Goal: Find contact information: Find contact information

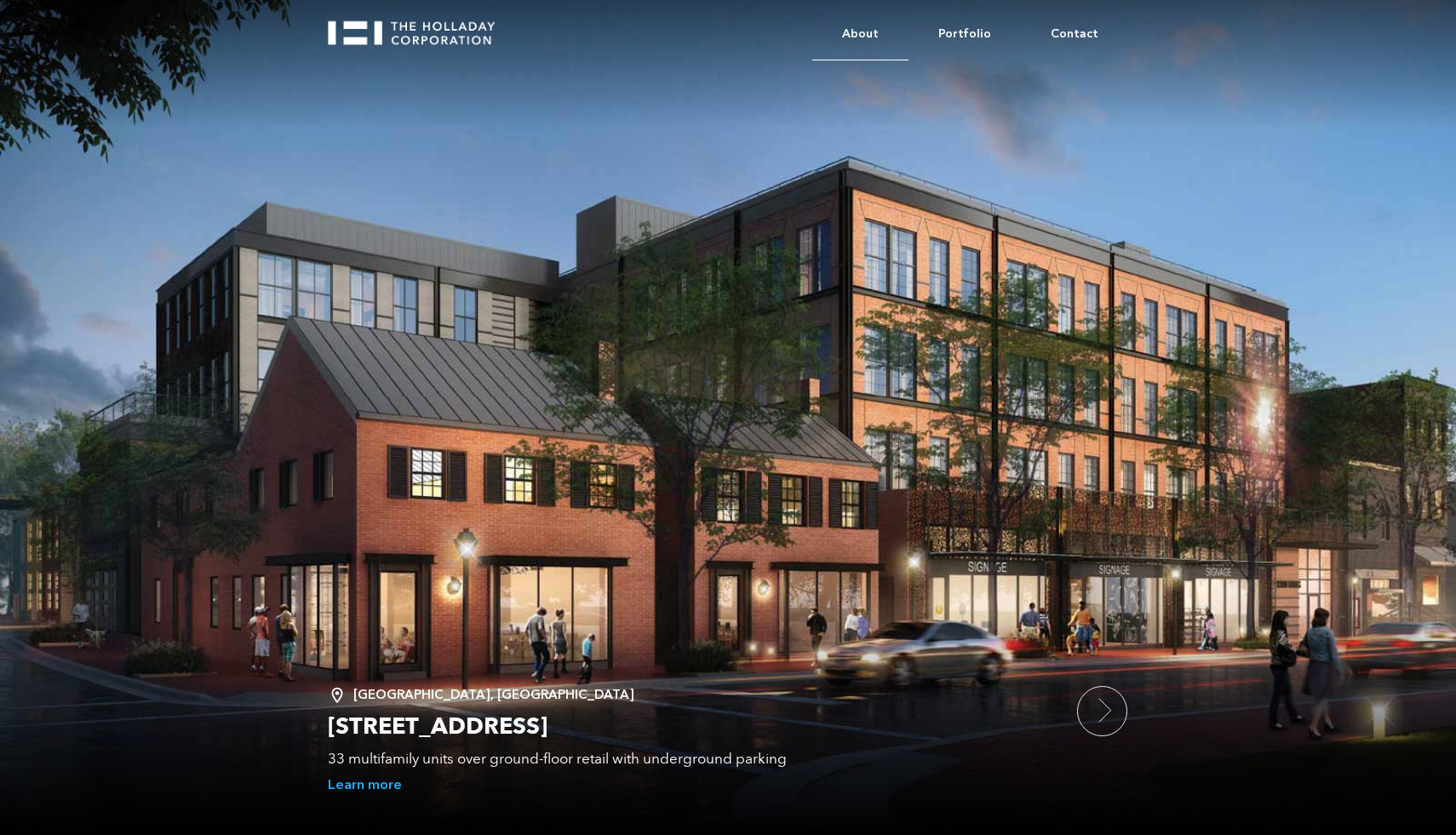
click at [869, 32] on link "About" at bounding box center [861, 34] width 97 height 52
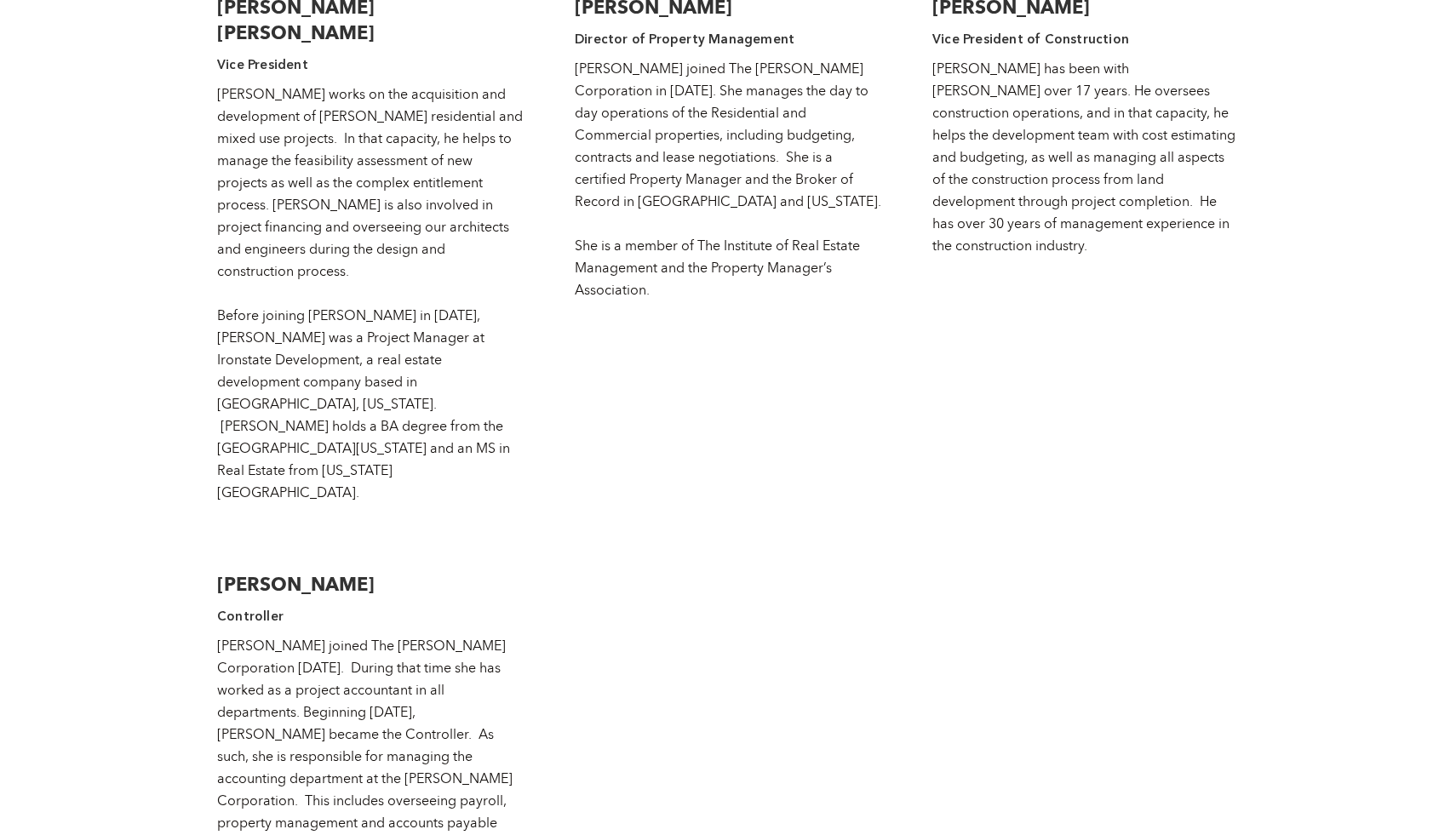
scroll to position [3568, 0]
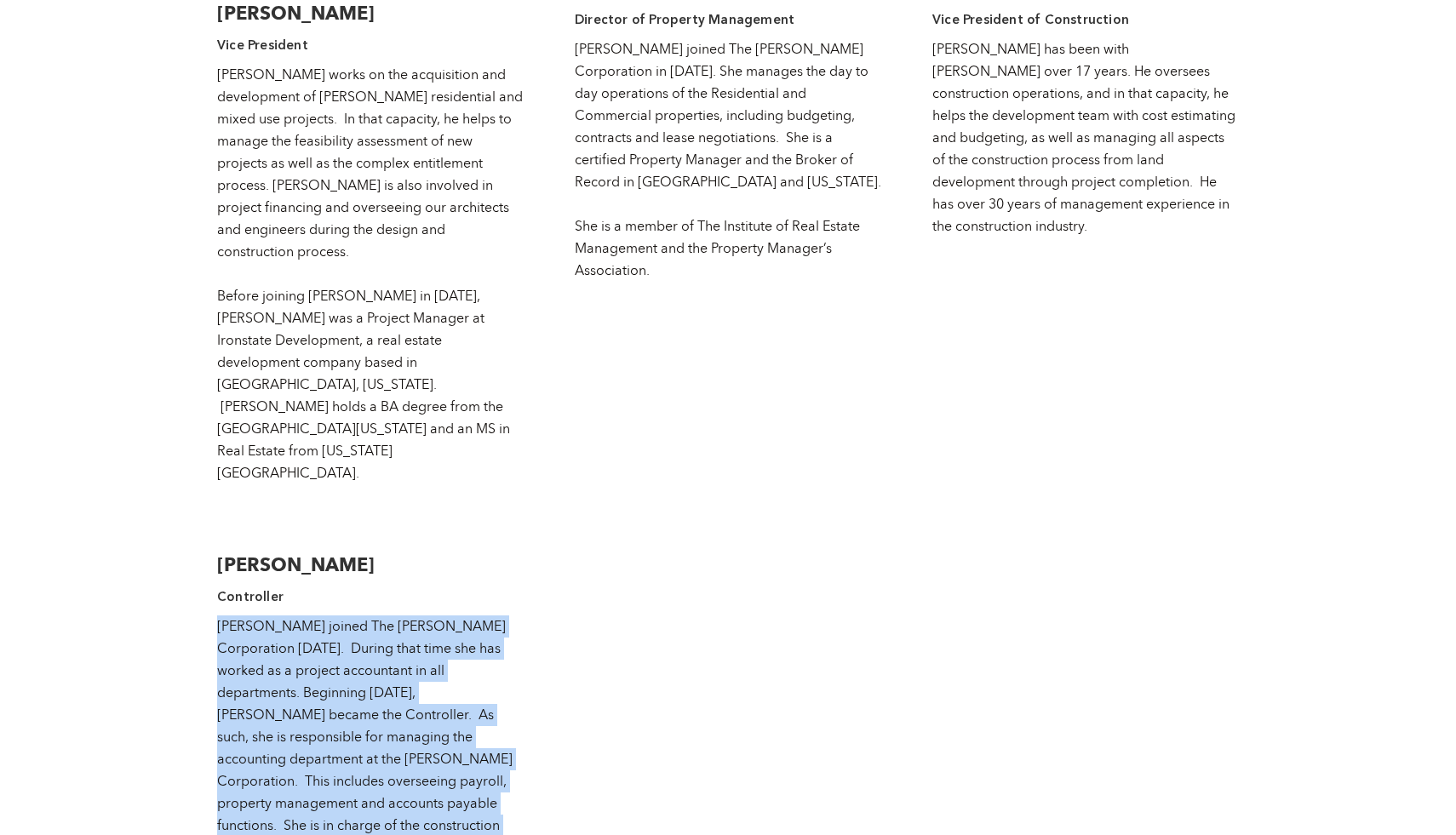
drag, startPoint x: 261, startPoint y: 731, endPoint x: 214, endPoint y: 415, distance: 319.5
copy div "Colleen joined The Holladay Corporation 26 years ago. During that time she has …"
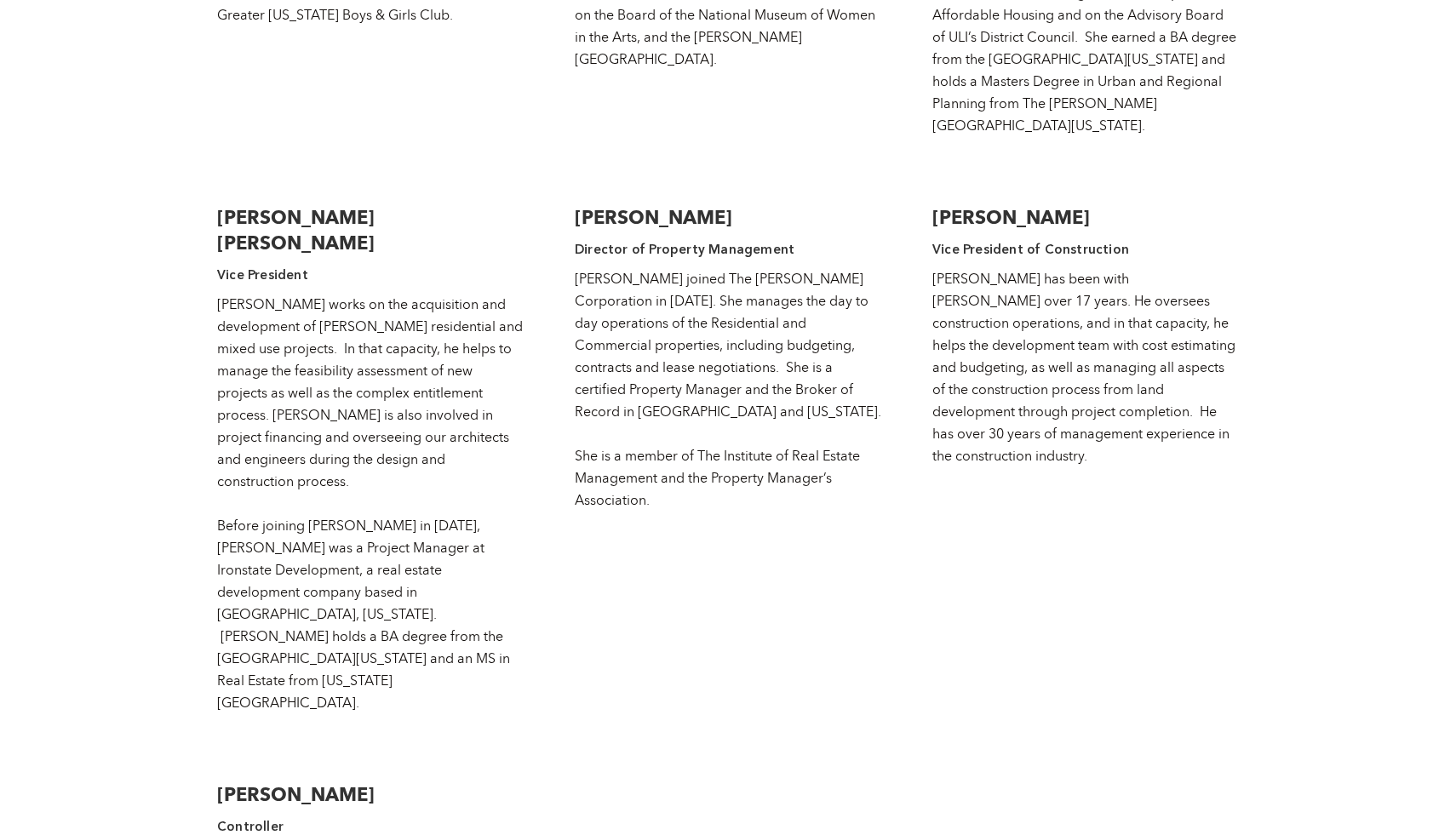
scroll to position [3337, 0]
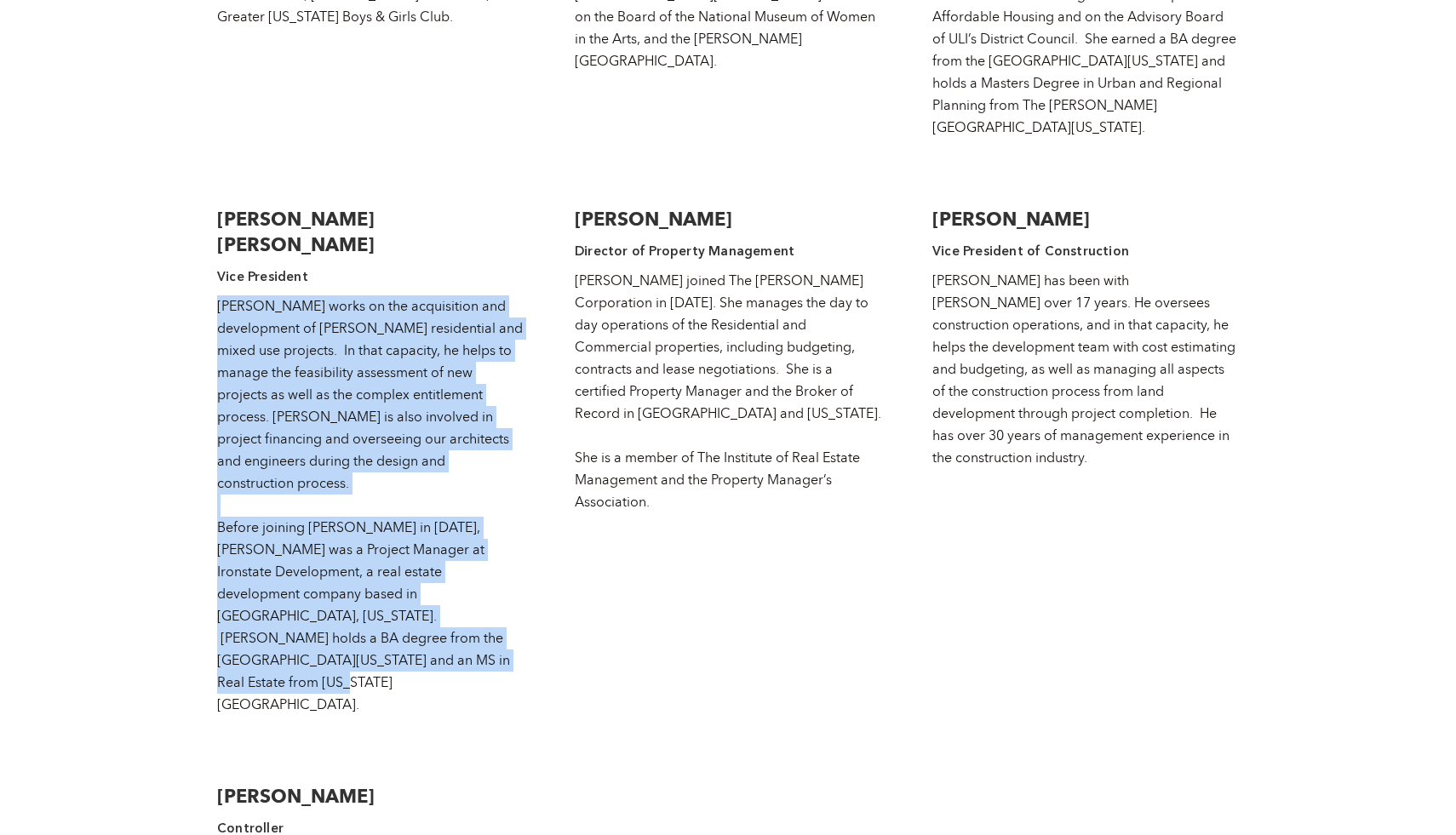
drag, startPoint x: 516, startPoint y: 508, endPoint x: 173, endPoint y: 165, distance: 485.1
copy div "Addison works on the acquisition and development of Holladay’s residential and …"
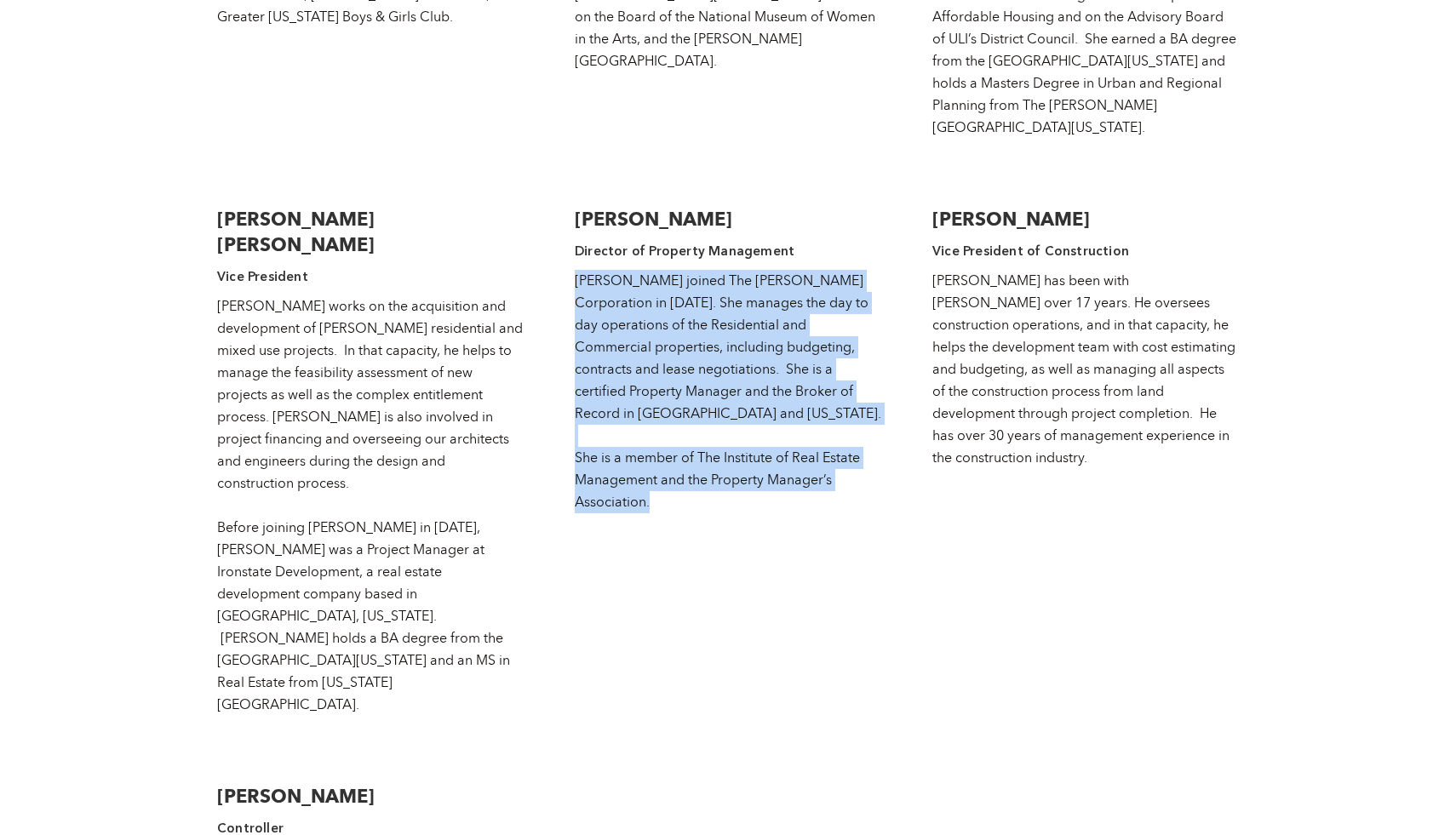
drag, startPoint x: 661, startPoint y: 374, endPoint x: 553, endPoint y: 153, distance: 246.0
click at [553, 153] on div "Wallace F. Holladay, Jr Chairman Wallace (“Hap”) Holladay oversees all aspects …" at bounding box center [728, 386] width 1022 height 1629
copy div "Jill joined The Holladay Corporation in 1979. She manages the day to day operat…"
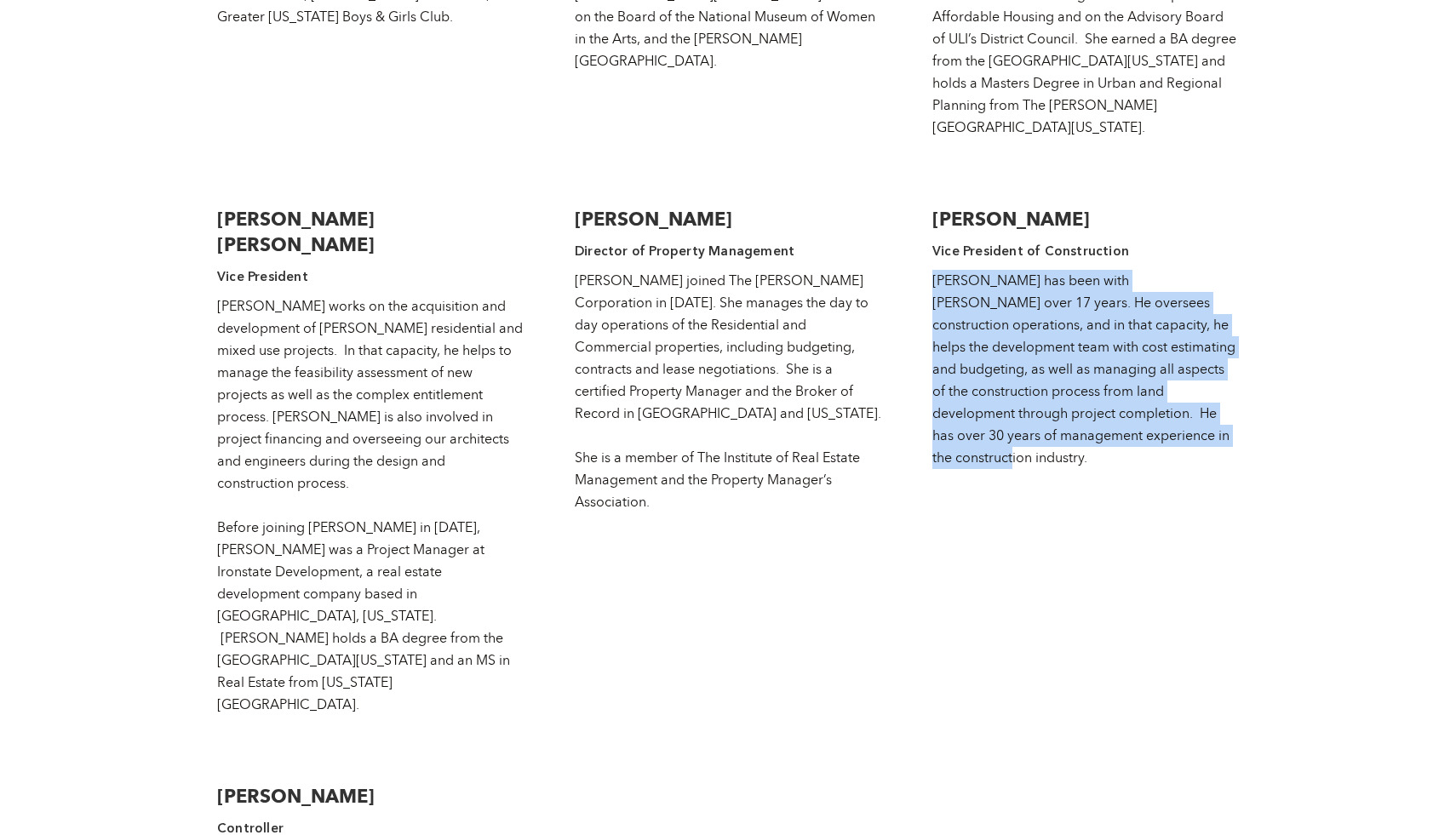
drag, startPoint x: 999, startPoint y: 352, endPoint x: 929, endPoint y: 178, distance: 187.6
click at [929, 178] on div "Wallace F. Holladay, Jr Chairman Wallace (“Hap”) Holladay oversees all aspects …" at bounding box center [728, 386] width 1022 height 1629
copy div "[PERSON_NAME] has been with [PERSON_NAME] over 17 years. He oversees constructi…"
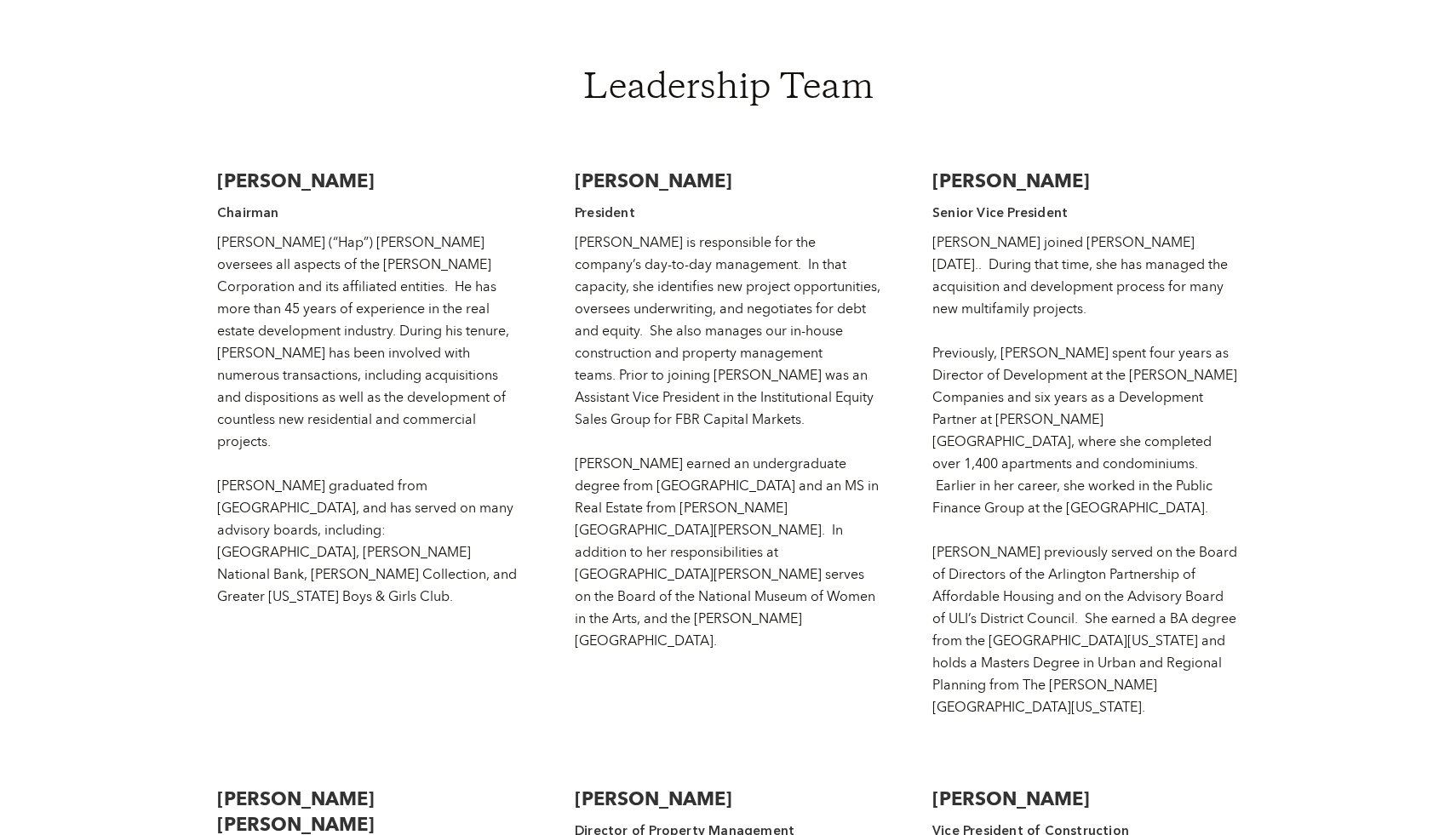
scroll to position [2756, 0]
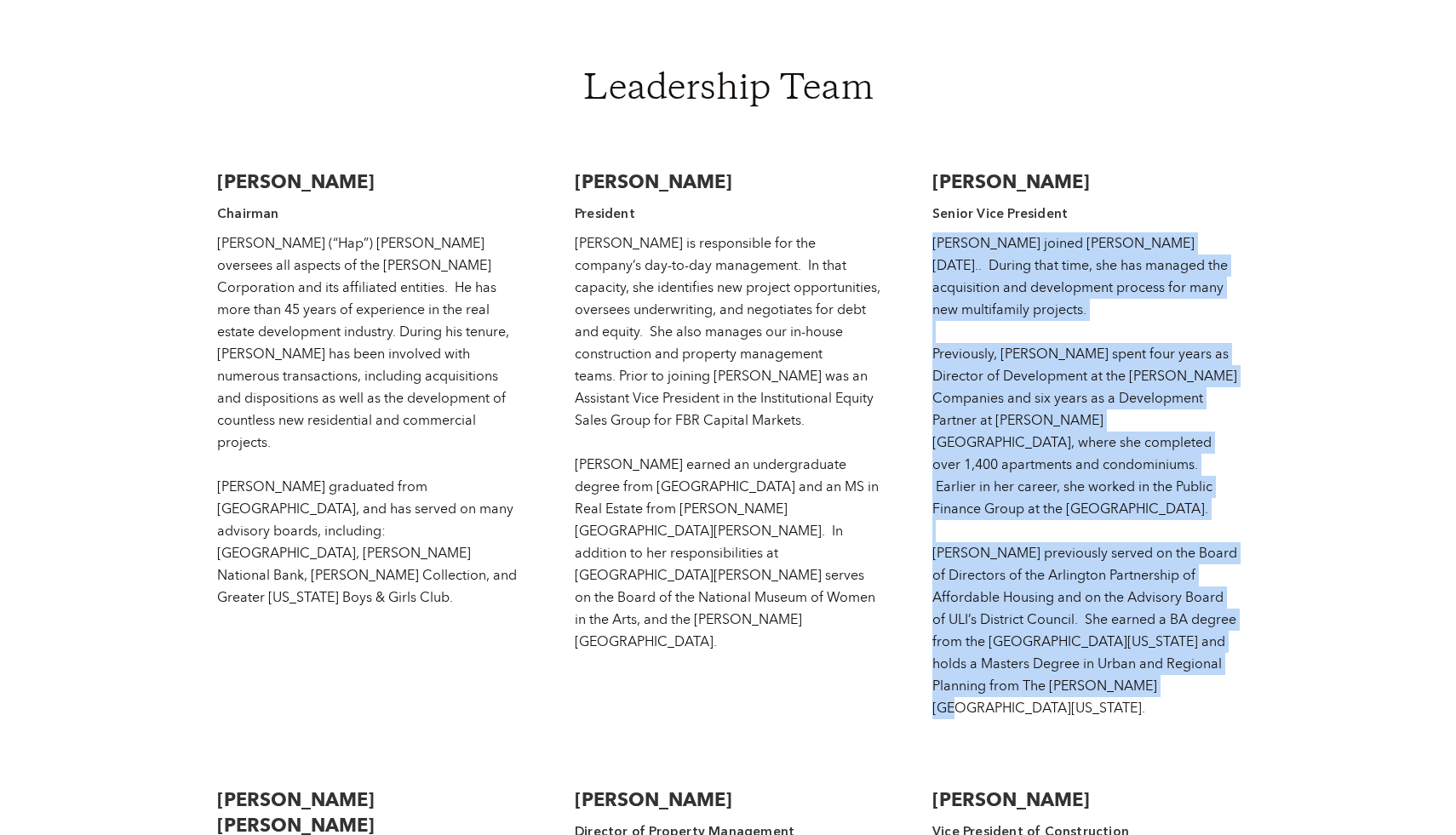
drag, startPoint x: 1134, startPoint y: 600, endPoint x: 923, endPoint y: 171, distance: 478.1
copy div "Rita joined Holladay 24 years ago.. During that time, she has managed the acqui…"
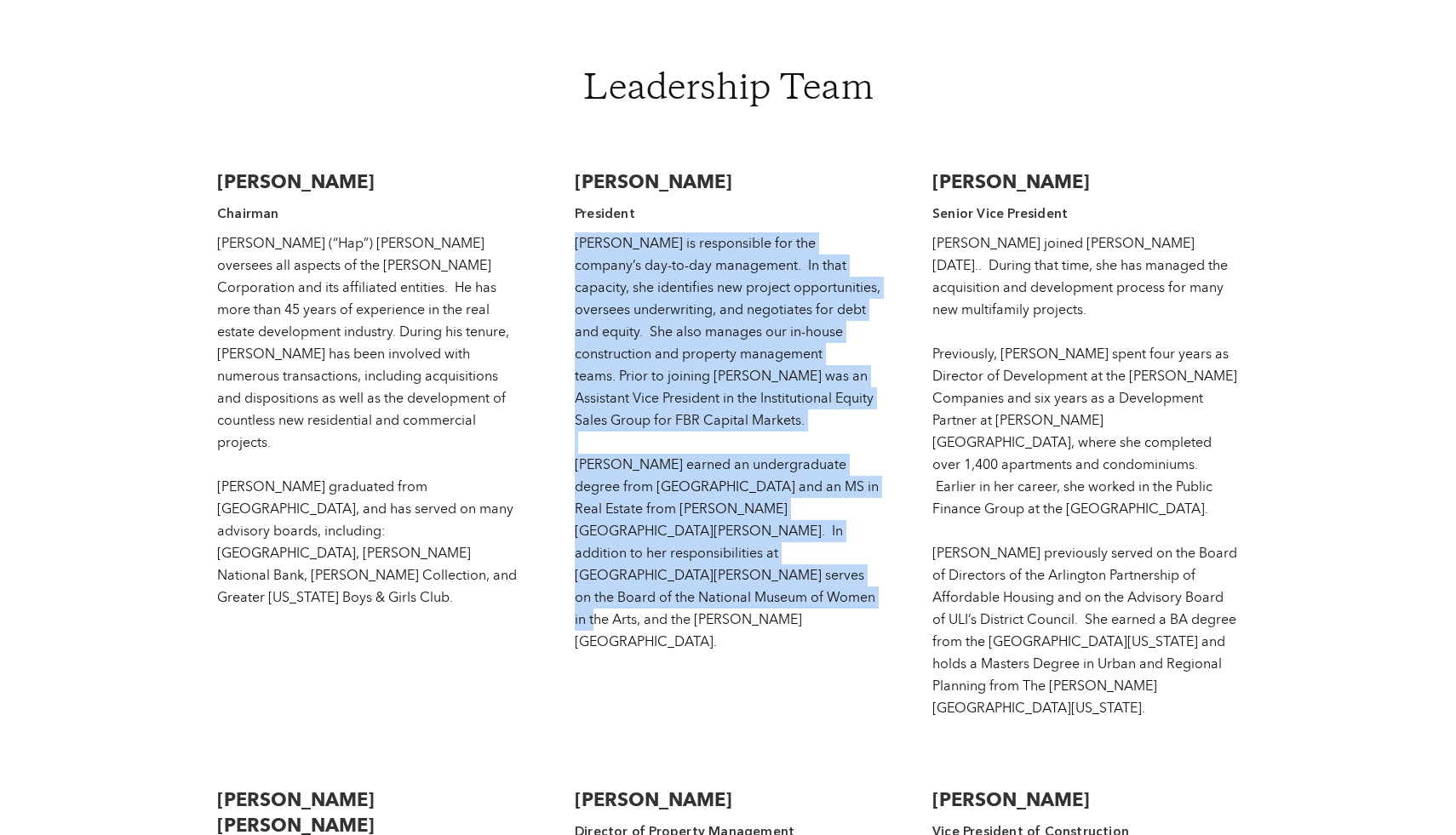
drag, startPoint x: 800, startPoint y: 513, endPoint x: 561, endPoint y: 173, distance: 415.6
copy div "Jessie is responsible for the company’s day-to-day management. In that capacity…"
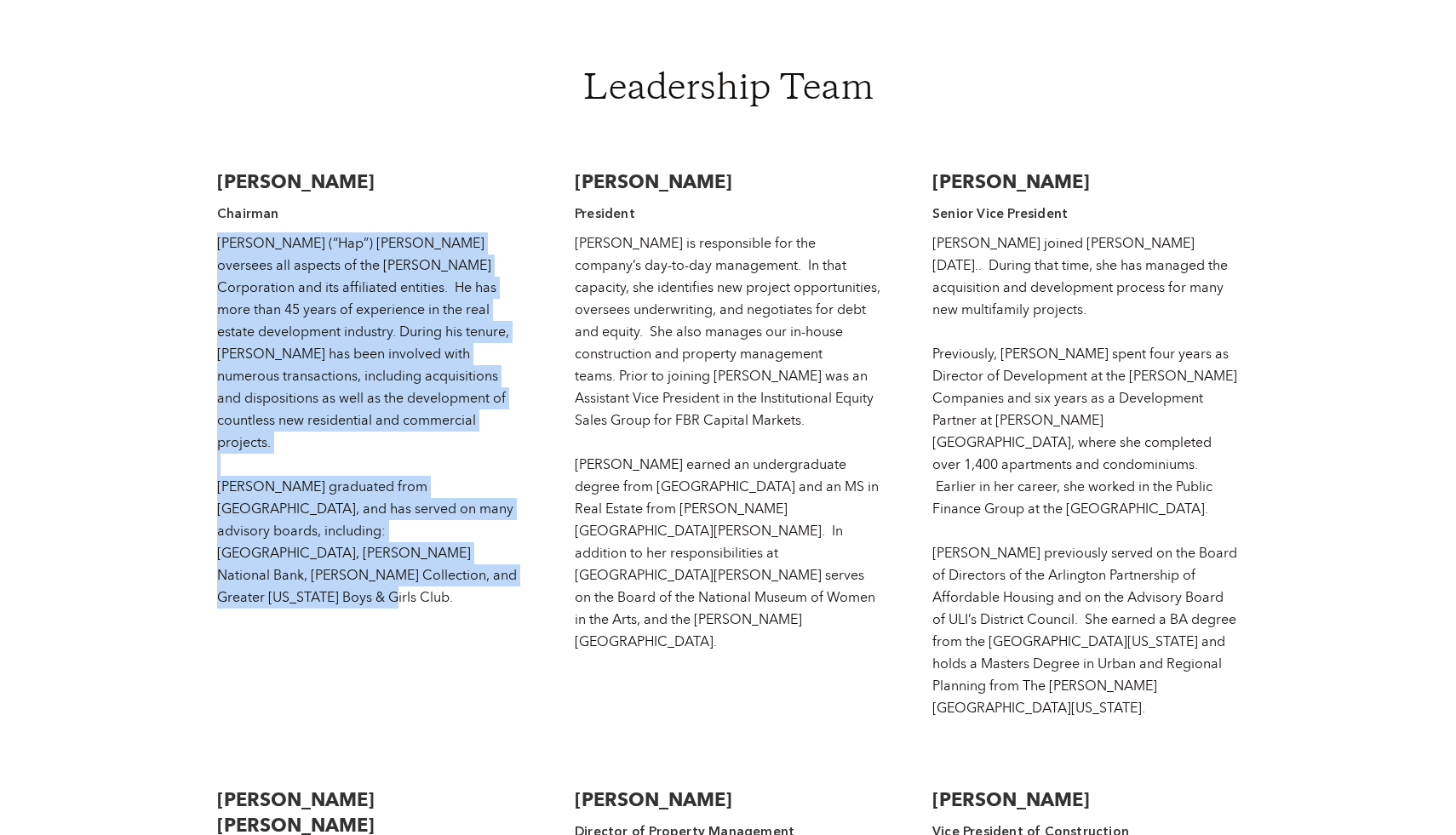
drag, startPoint x: 466, startPoint y: 494, endPoint x: 189, endPoint y: 187, distance: 413.5
click at [189, 187] on body "About Portfolio Contact Strong reputation built upon a solid foundation of expe…" at bounding box center [728, 50] width 1456 height 5612
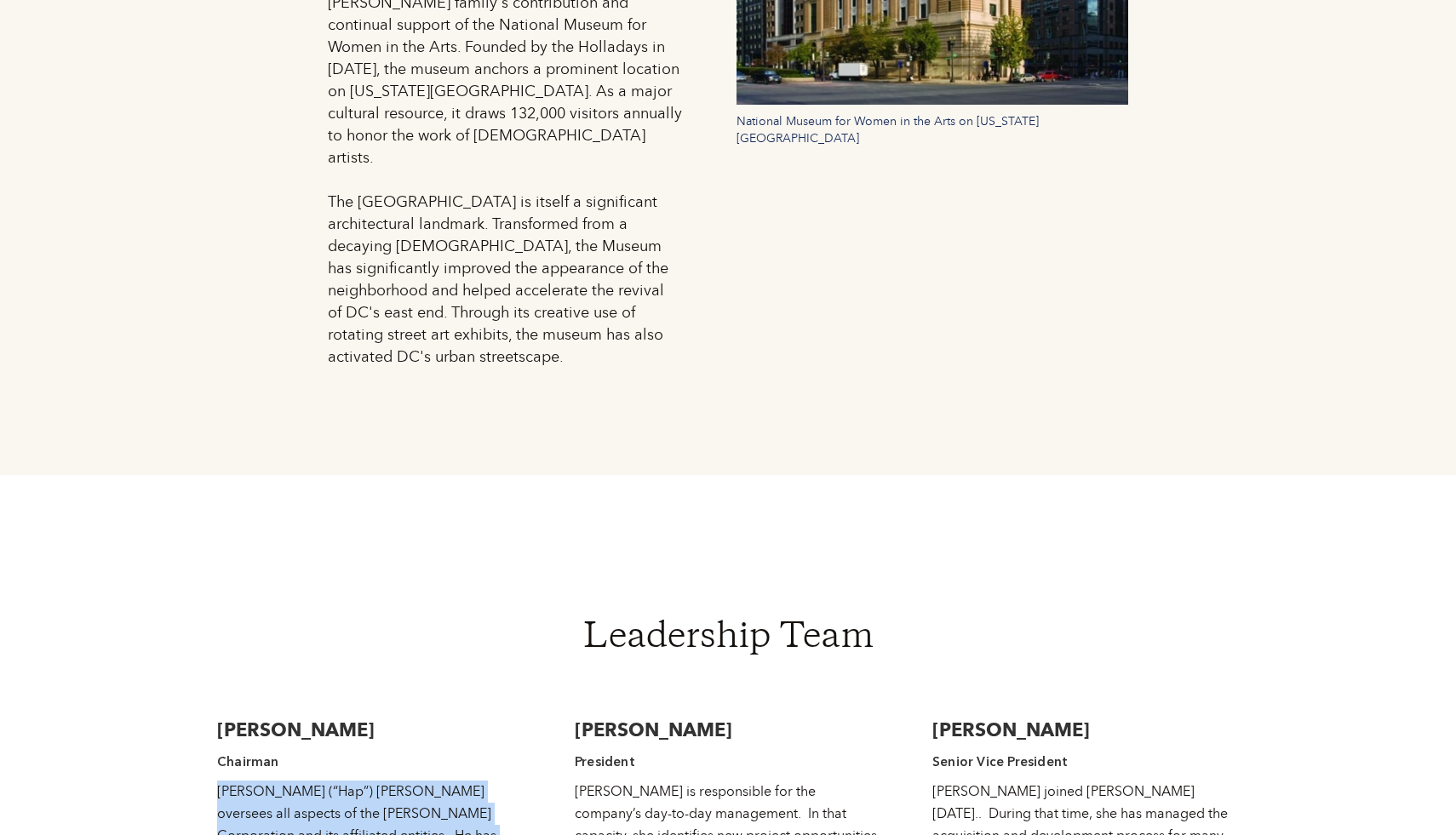
scroll to position [2184, 0]
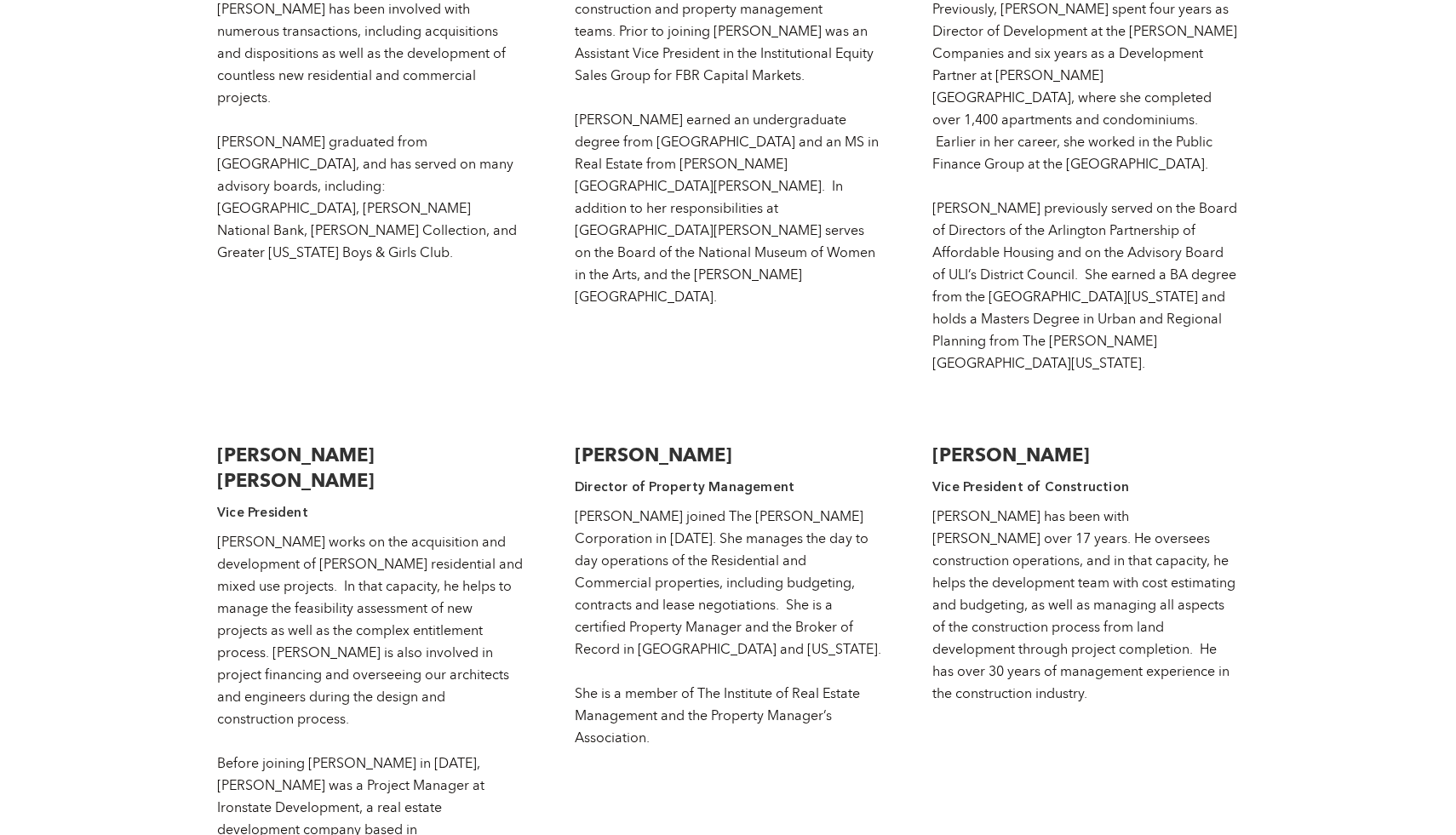
scroll to position [3100, 0]
click at [307, 444] on h3 "[PERSON_NAME] [PERSON_NAME]" at bounding box center [371, 469] width 307 height 51
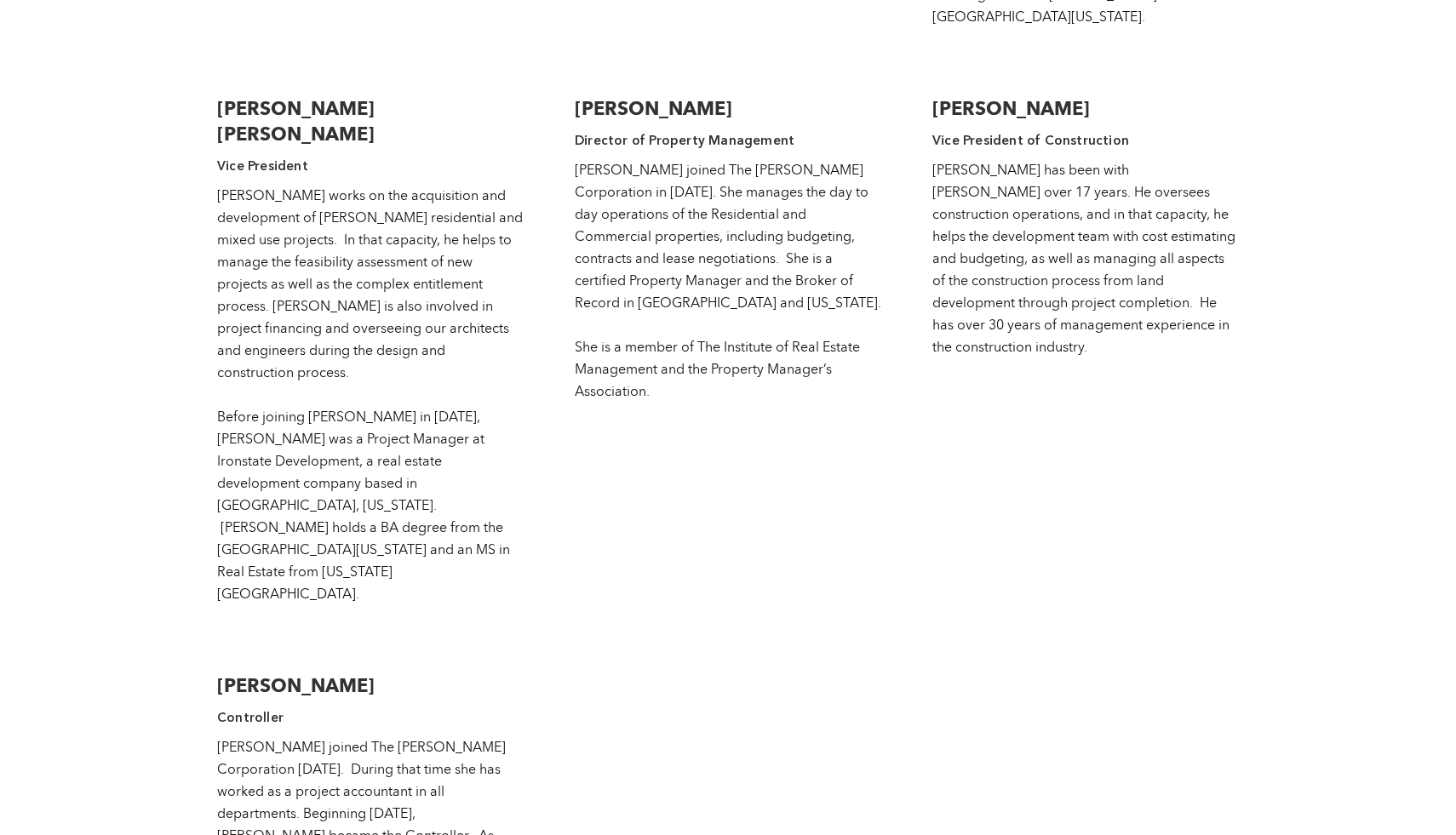
scroll to position [4131, 0]
